Goal: Task Accomplishment & Management: Manage account settings

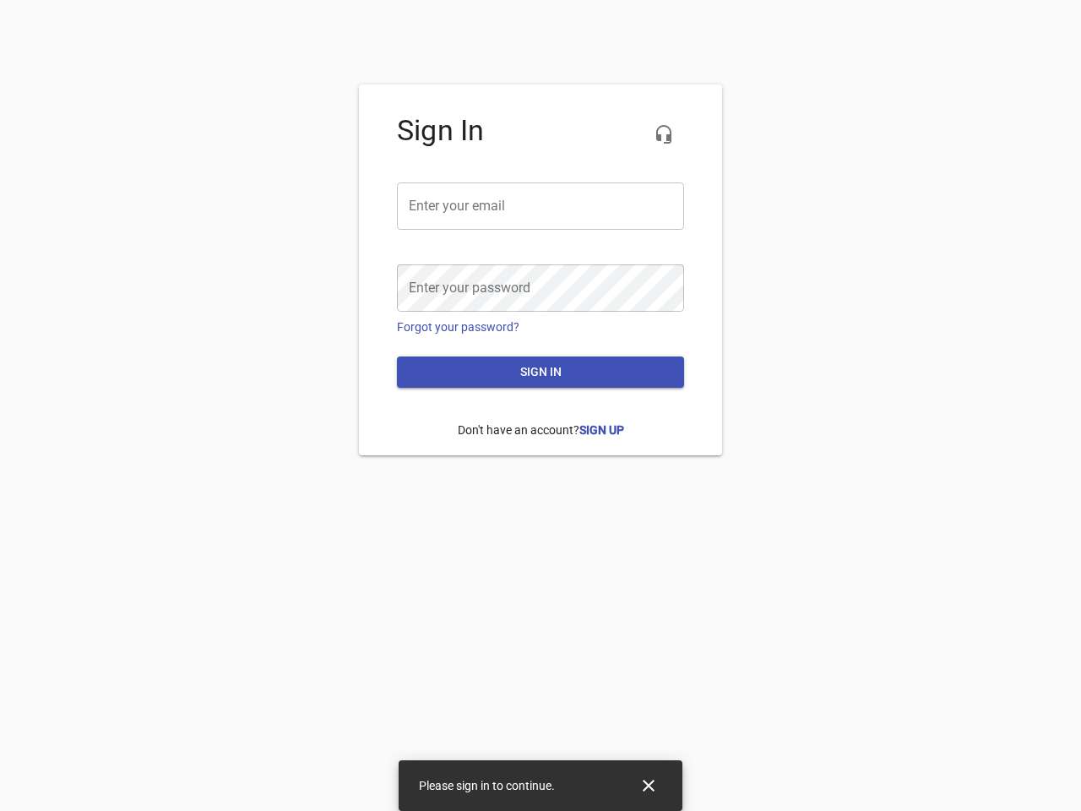
click at [664, 134] on icon "button" at bounding box center [663, 134] width 20 height 20
click at [540, 206] on input "email" at bounding box center [540, 205] width 287 height 47
click at [648, 785] on icon "Close" at bounding box center [649, 785] width 12 height 12
